Goal: Information Seeking & Learning: Find specific fact

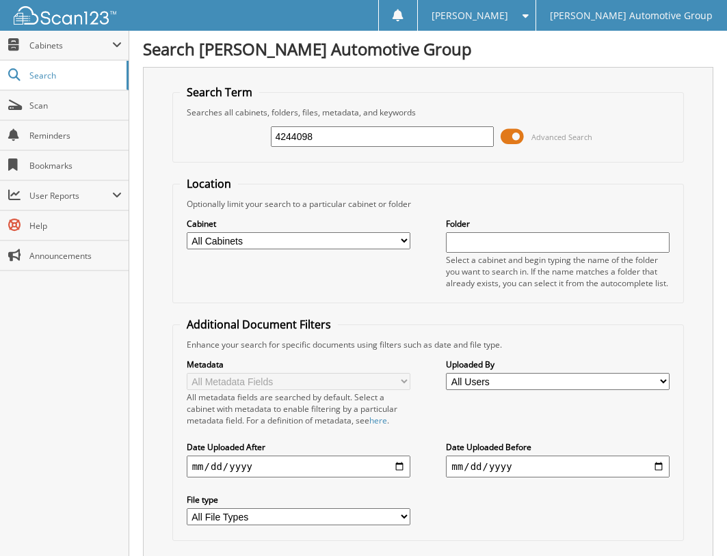
type input "4244098"
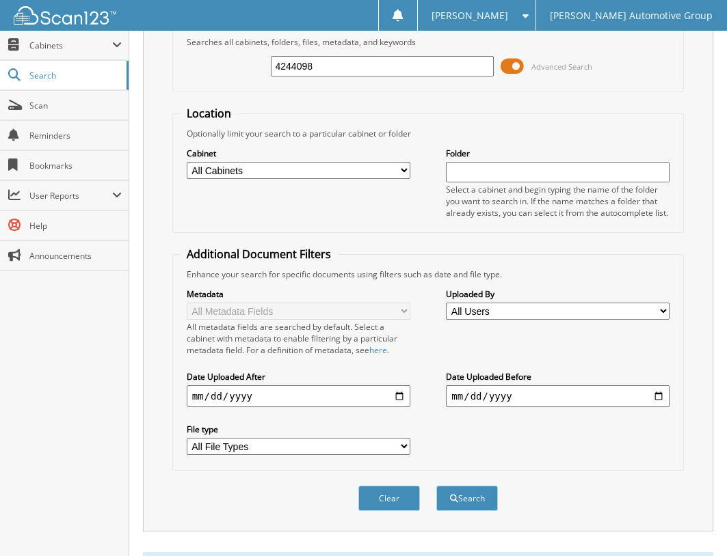
scroll to position [135, 0]
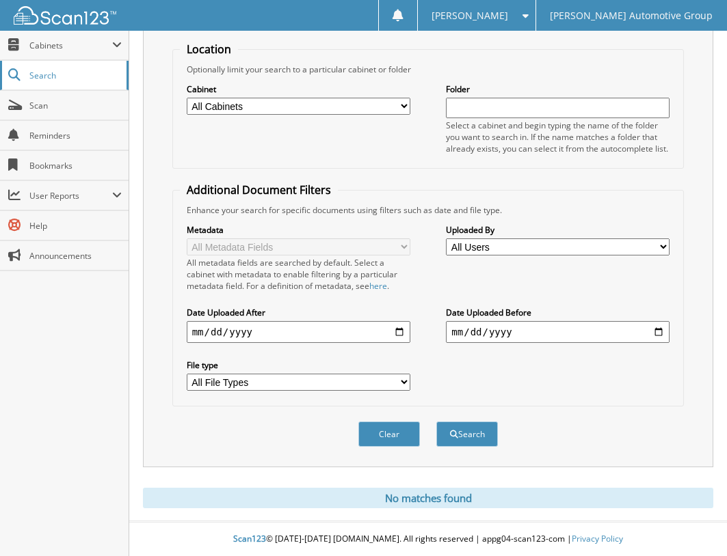
click at [61, 66] on link "Search" at bounding box center [64, 75] width 128 height 29
